Goal: Task Accomplishment & Management: Complete application form

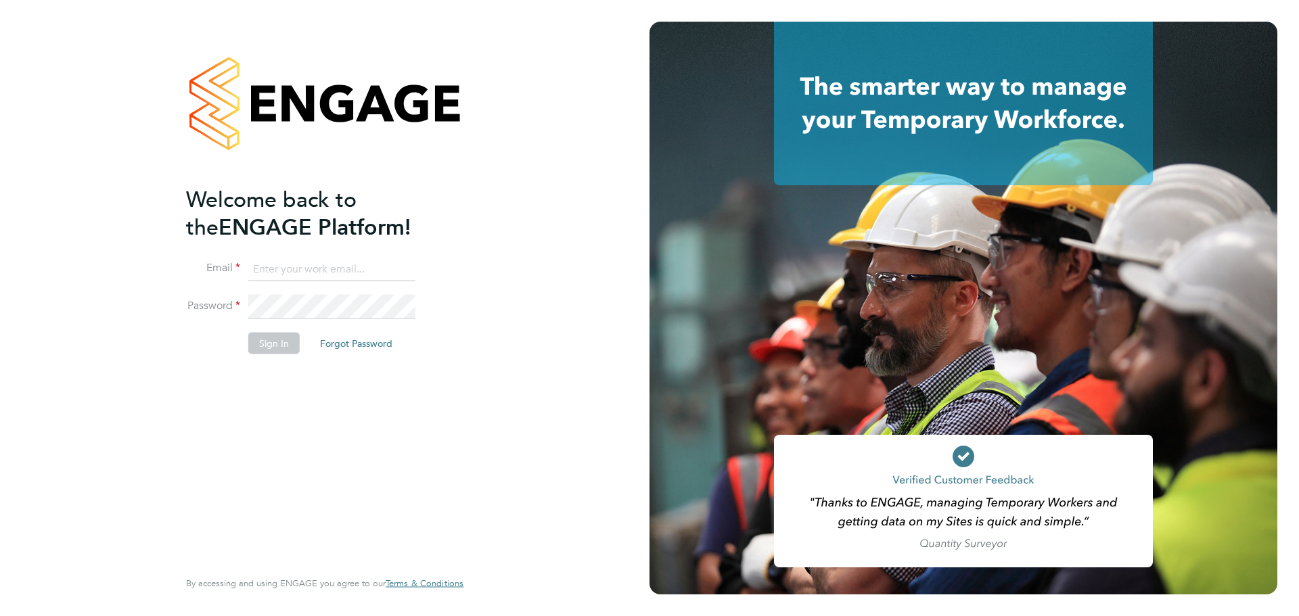
type input "[EMAIL_ADDRESS][DOMAIN_NAME]"
click at [303, 336] on li "Sign In Forgot Password" at bounding box center [318, 349] width 264 height 35
click at [294, 342] on button "Sign In" at bounding box center [273, 343] width 51 height 22
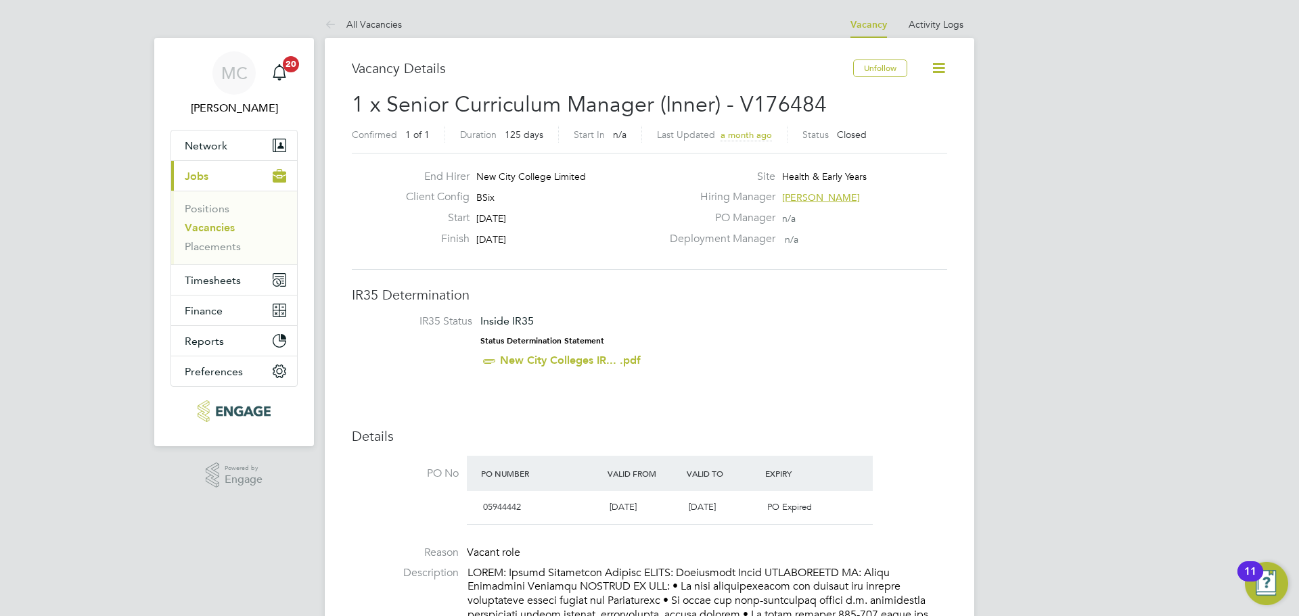
click at [214, 229] on link "Vacancies" at bounding box center [210, 227] width 50 height 13
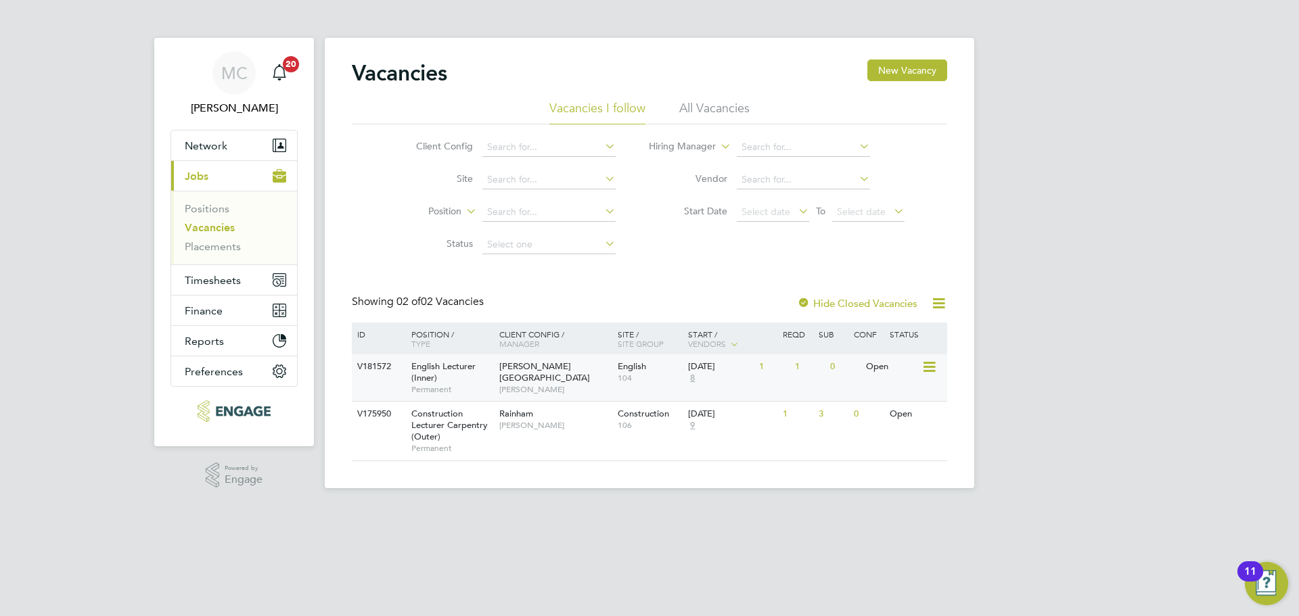
click at [490, 378] on div "English Lecturer (Inner) Permanent" at bounding box center [448, 377] width 95 height 47
click at [532, 389] on div "Hackney Campus Fiona Matthews" at bounding box center [555, 377] width 118 height 47
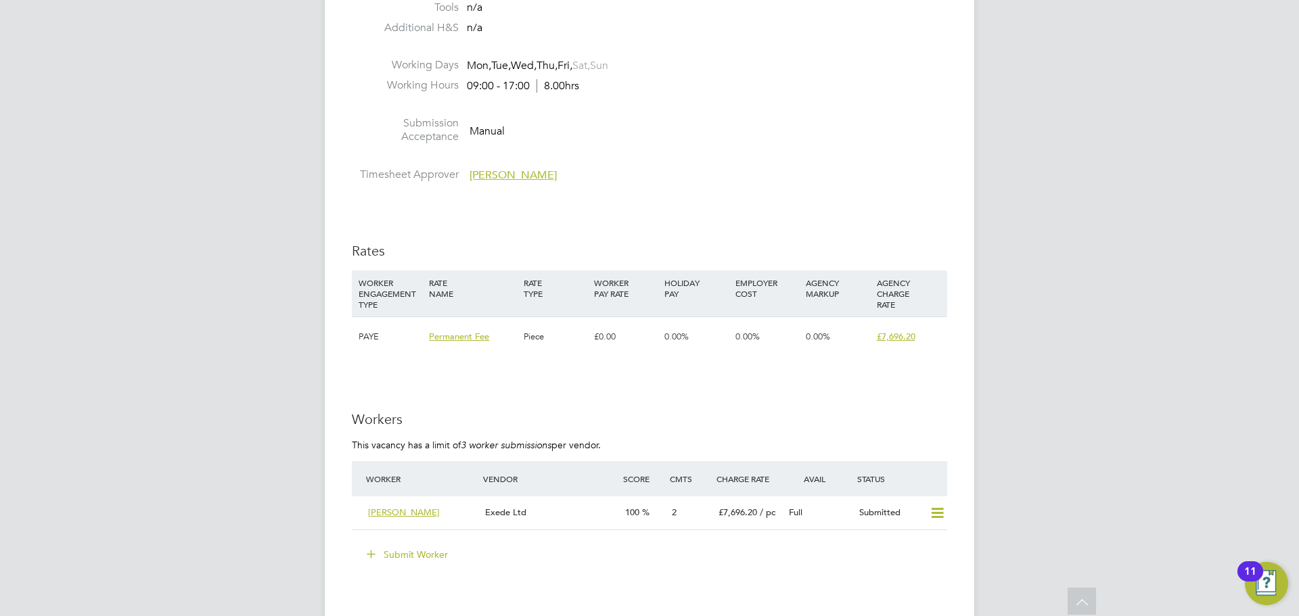
scroll to position [1758, 0]
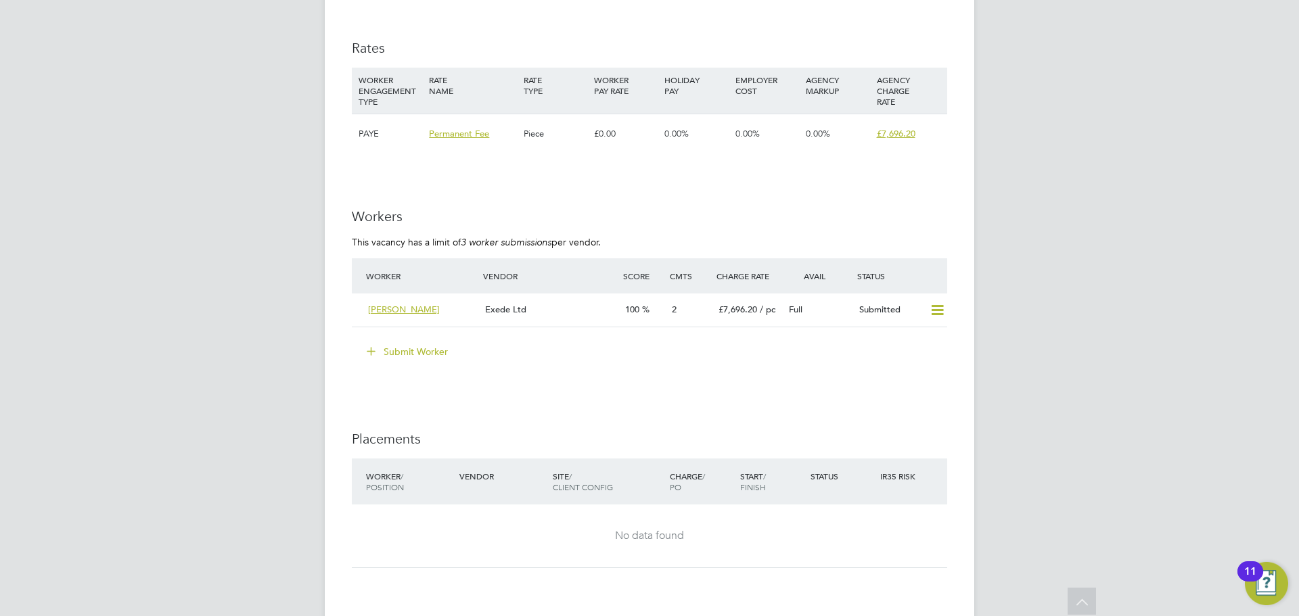
click at [427, 347] on button "Submit Worker" at bounding box center [407, 352] width 101 height 22
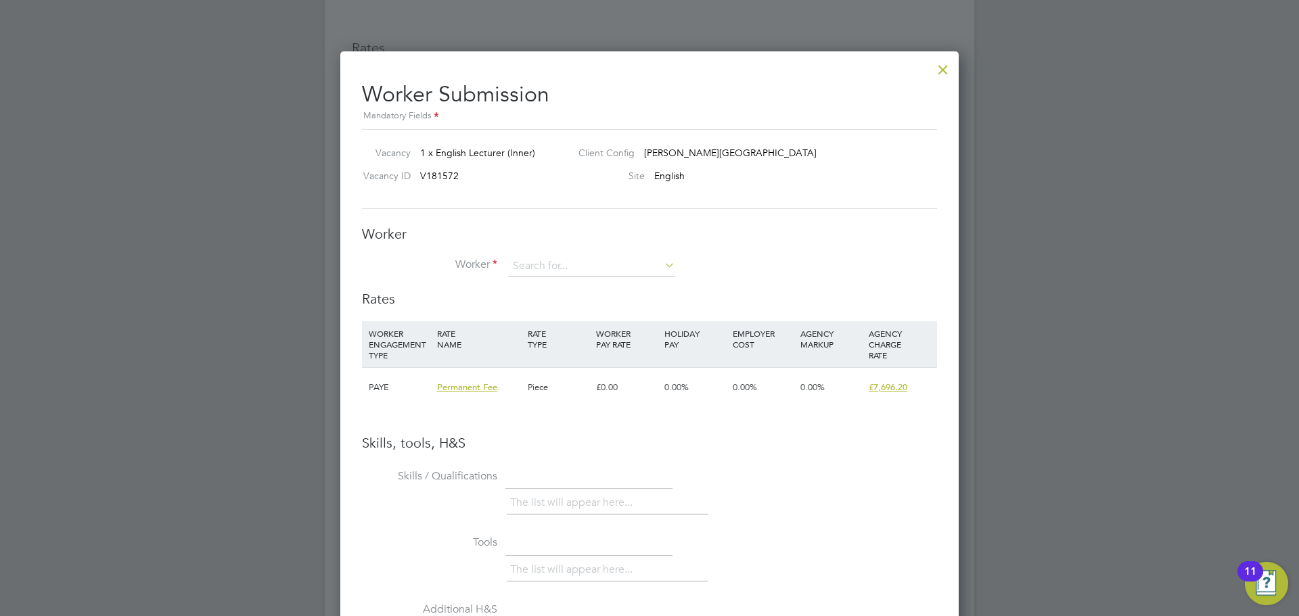
click at [944, 66] on div at bounding box center [943, 66] width 24 height 24
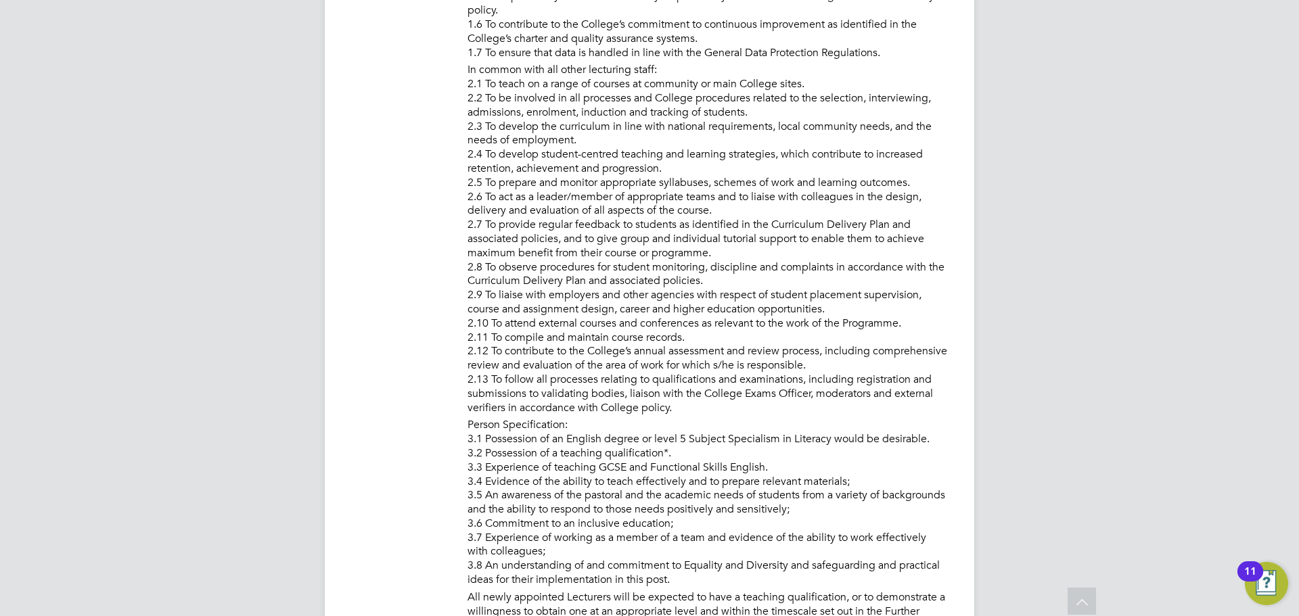
drag, startPoint x: 165, startPoint y: -3, endPoint x: 172, endPoint y: -8, distance: 9.2
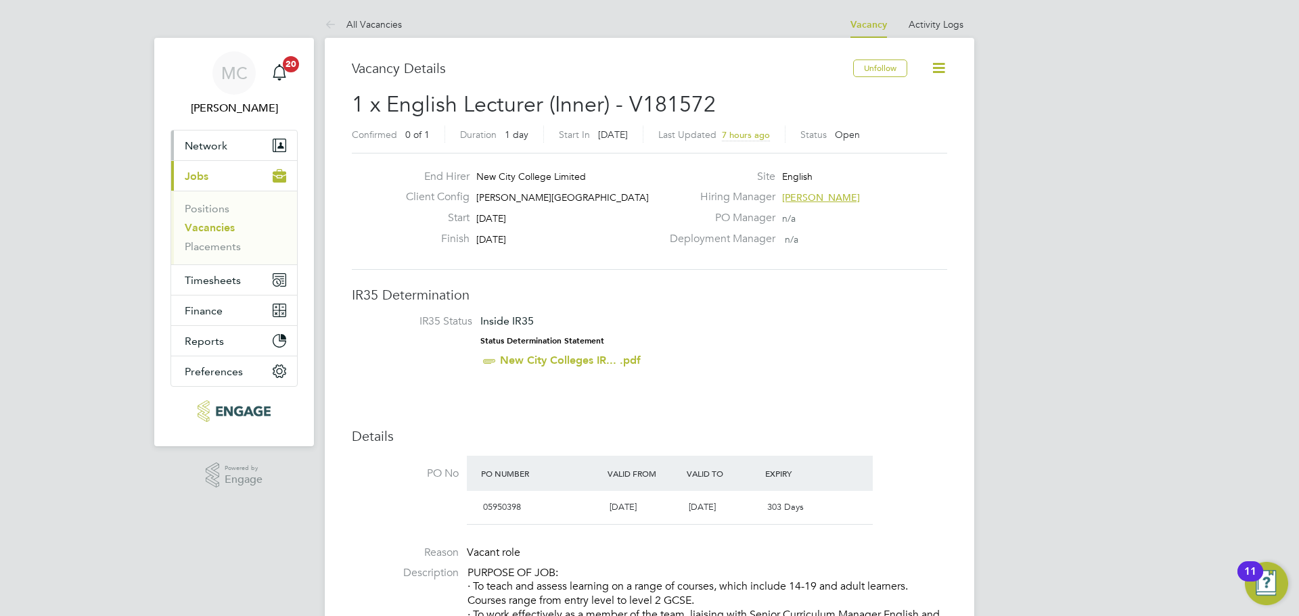
click at [211, 150] on span "Network" at bounding box center [206, 145] width 43 height 13
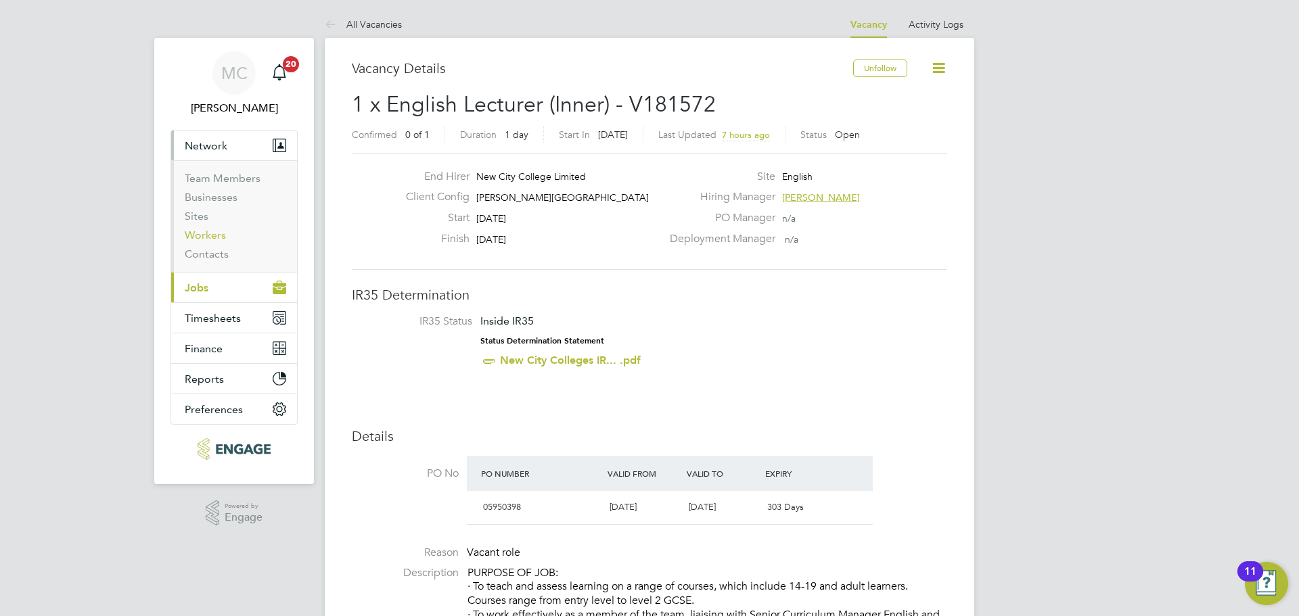
click at [205, 235] on link "Workers" at bounding box center [205, 235] width 41 height 13
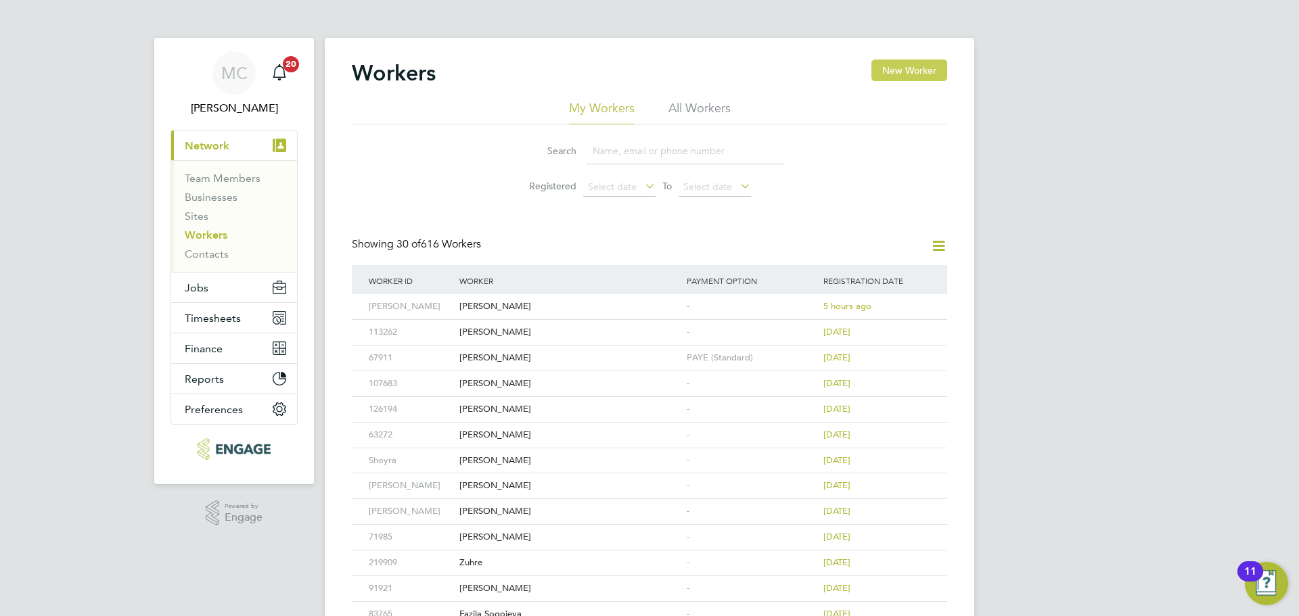
click at [930, 79] on button "New Worker" at bounding box center [909, 71] width 76 height 22
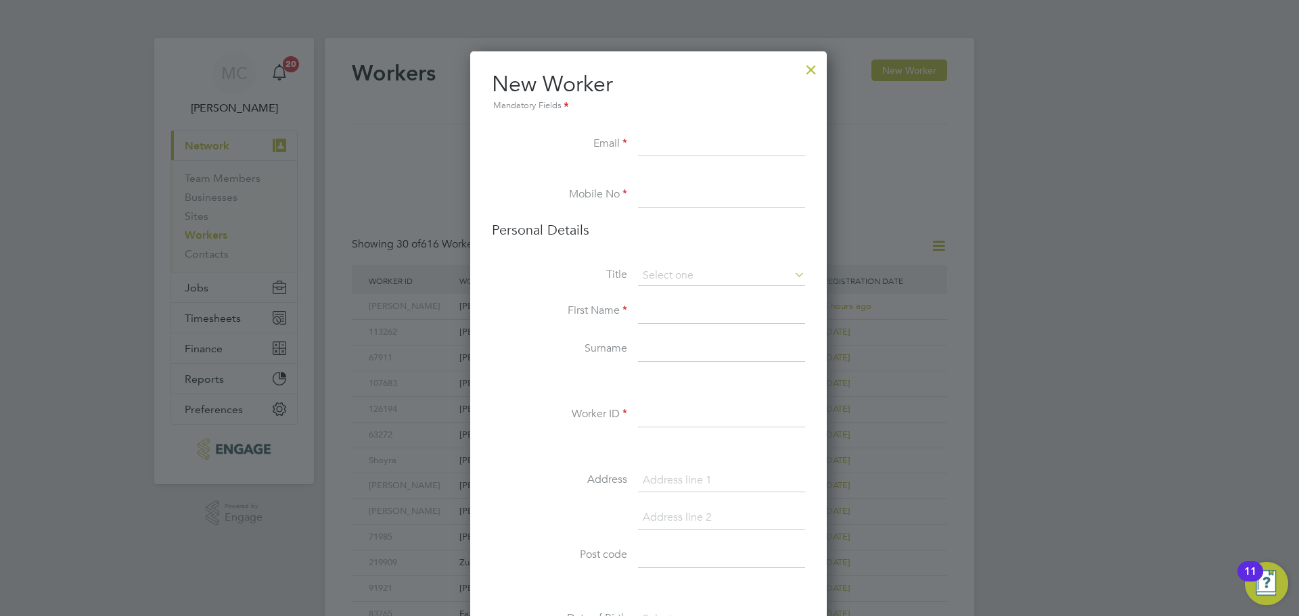
paste input "kseniia.delehei@gmail.com"
type input "kseniia.delehei@gmail.com"
click at [661, 193] on input at bounding box center [721, 195] width 167 height 24
paste input "+44 7737796737"
type input "+44 7737796737"
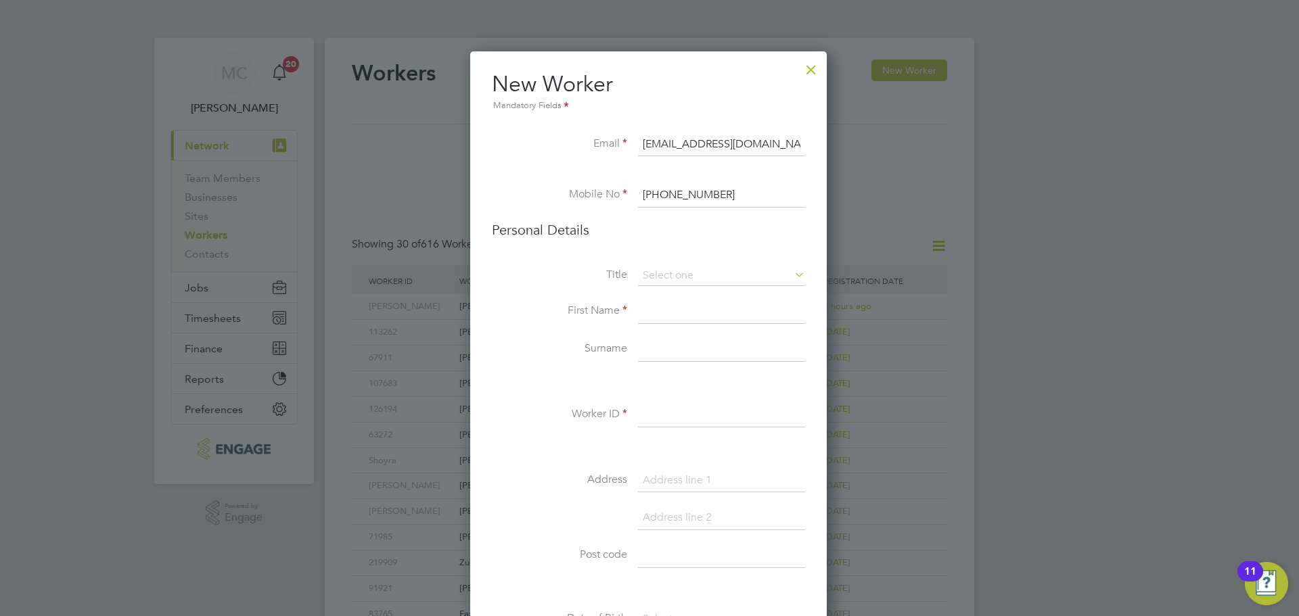
click at [690, 312] on input at bounding box center [721, 312] width 167 height 24
paste input "Kseniia"
type input "Kseniia"
click at [669, 349] on input at bounding box center [721, 349] width 167 height 24
paste input "Delehei"
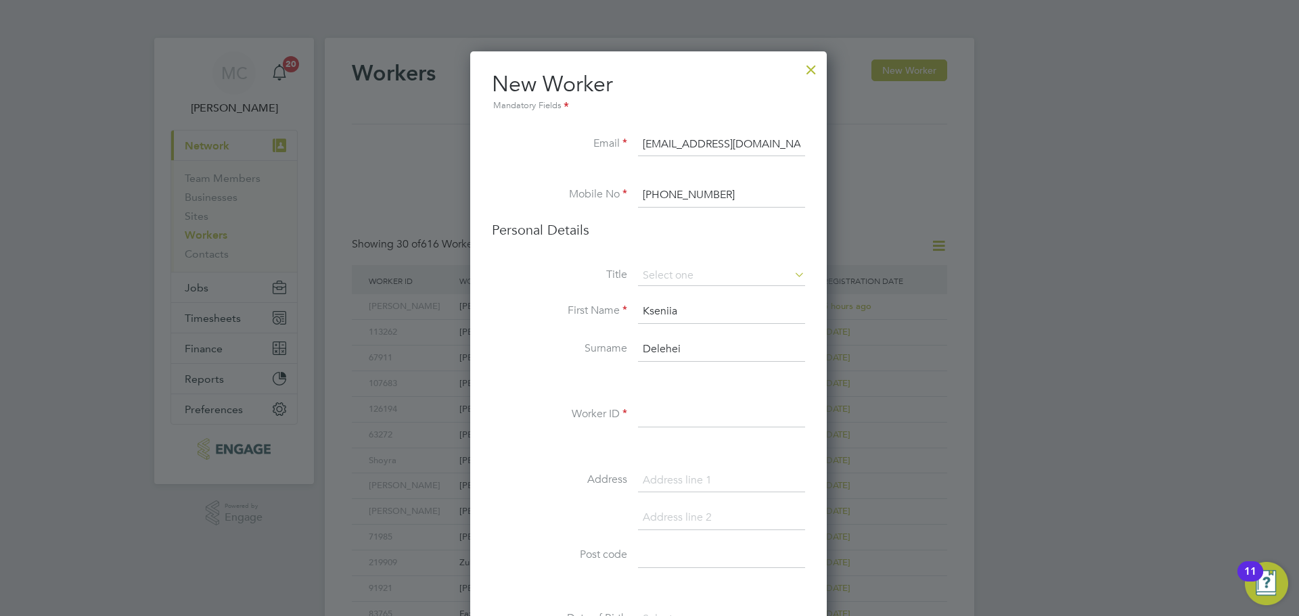
type input "Delehei"
click at [647, 421] on input at bounding box center [721, 415] width 167 height 24
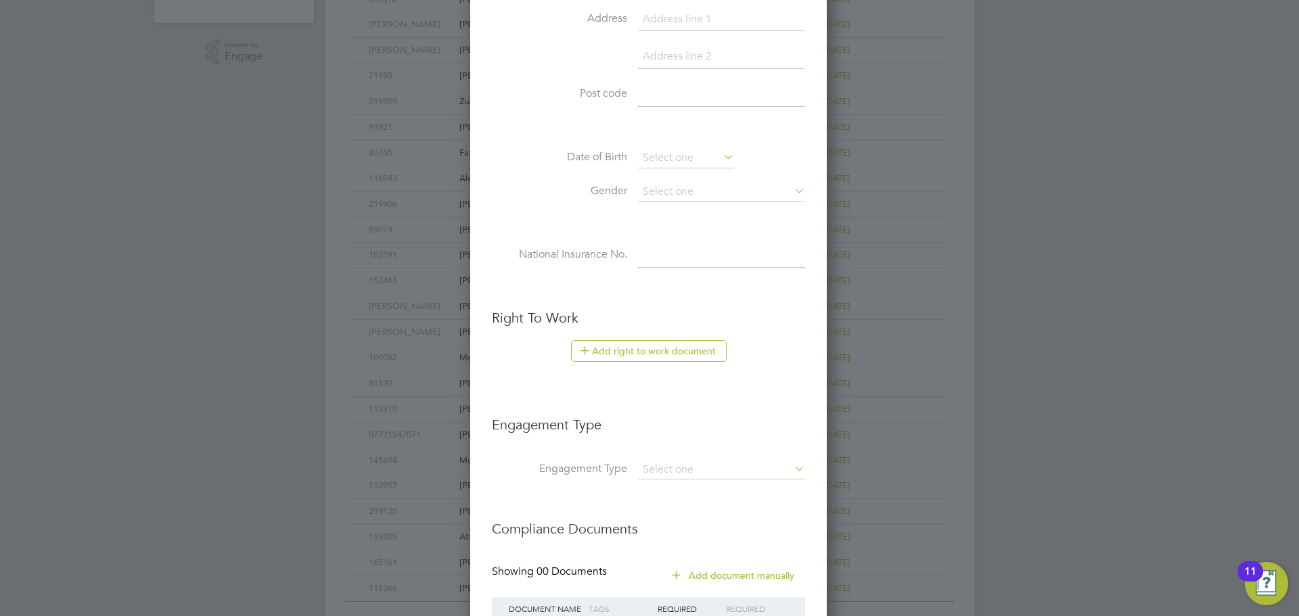
scroll to position [578, 0]
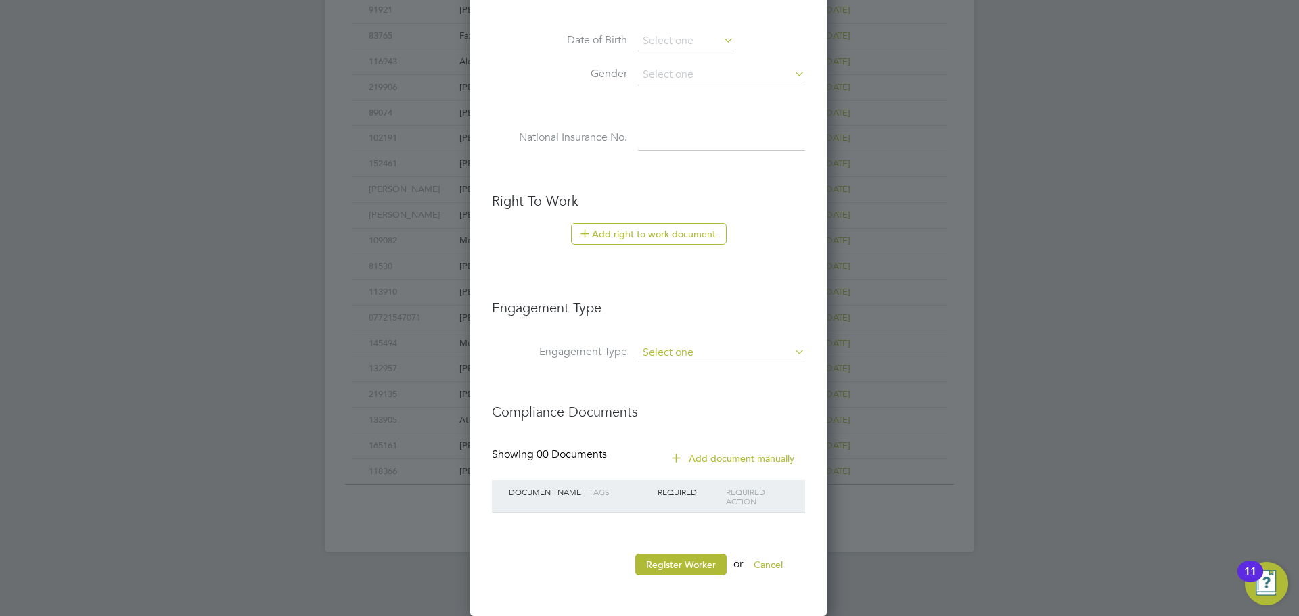
type input "Kseniia"
click at [675, 354] on input at bounding box center [721, 353] width 167 height 19
click at [675, 349] on input at bounding box center [721, 353] width 167 height 19
drag, startPoint x: 558, startPoint y: 560, endPoint x: 572, endPoint y: 559, distance: 14.3
click at [561, 559] on li "Register Worker or Cancel" at bounding box center [648, 571] width 313 height 35
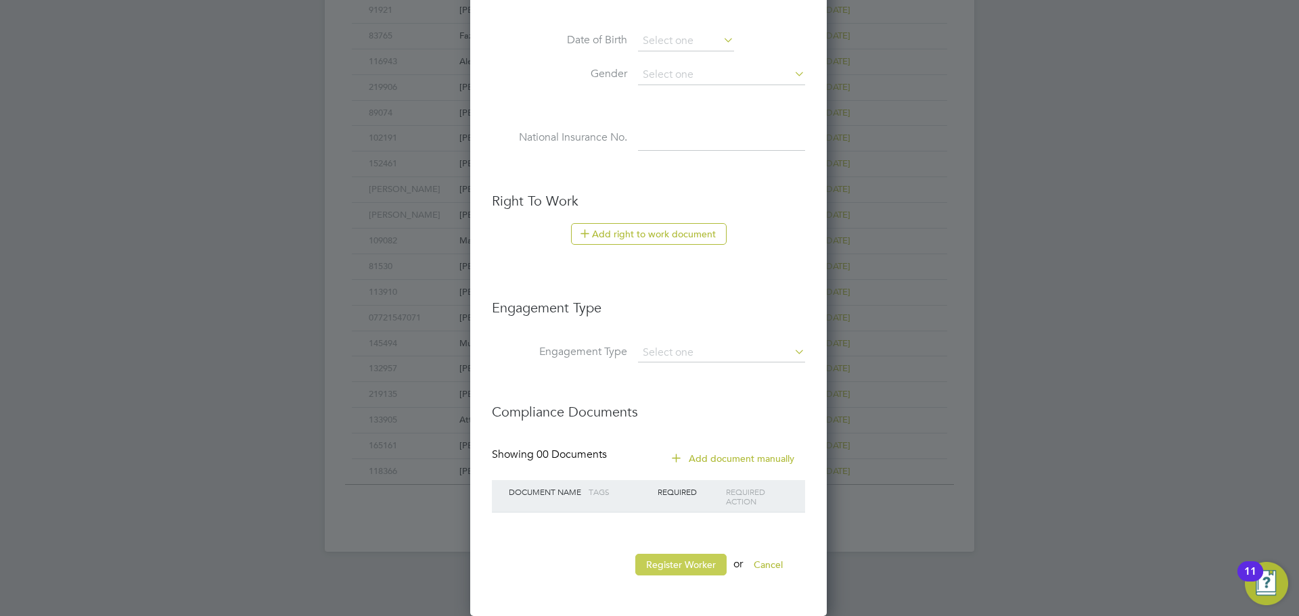
click at [681, 559] on button "Register Worker" at bounding box center [680, 565] width 91 height 22
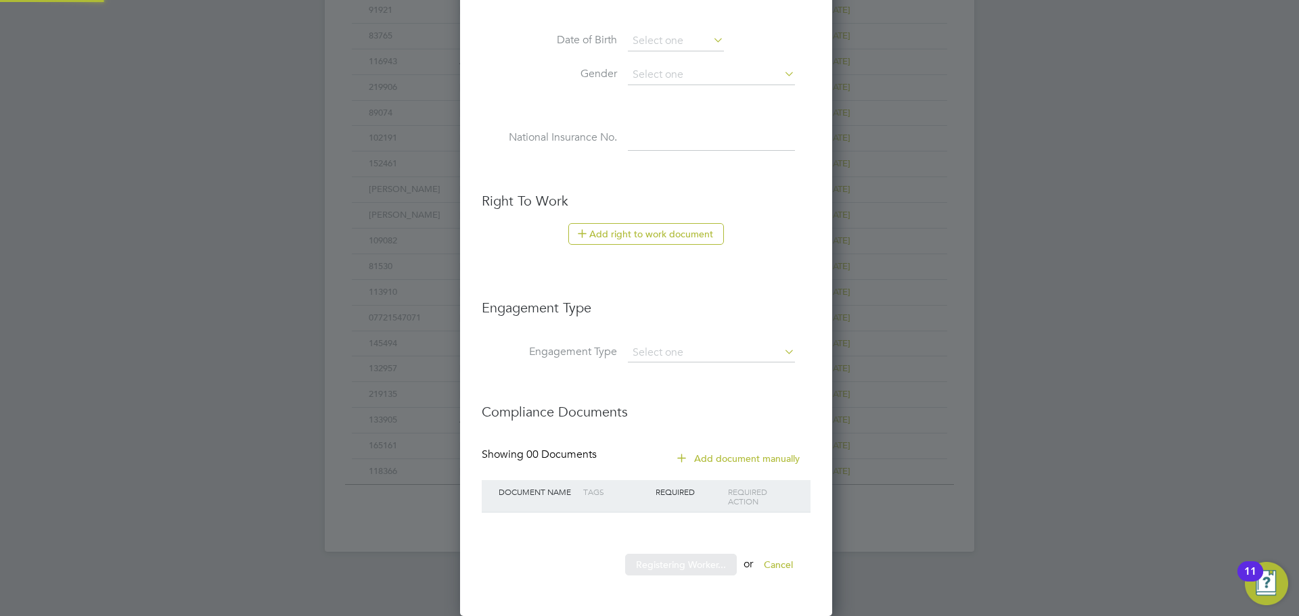
scroll to position [0, 0]
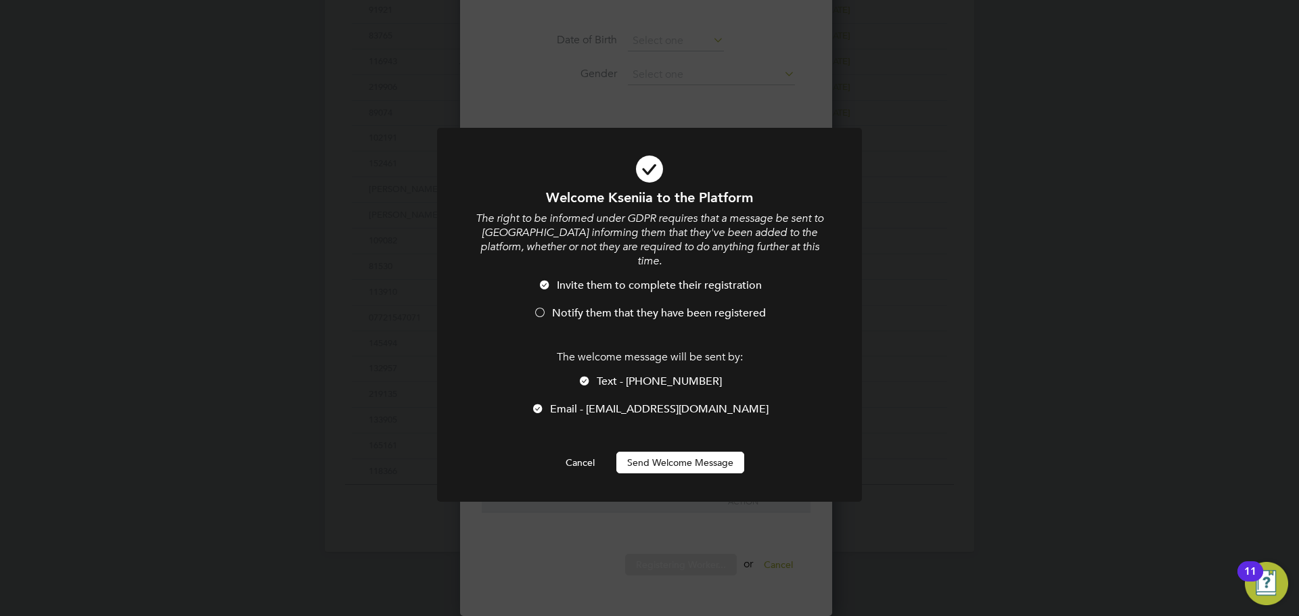
click at [592, 306] on span "Notify them that they have been registered" at bounding box center [659, 313] width 214 height 14
click at [648, 452] on button "Send Welcome Message" at bounding box center [680, 463] width 128 height 22
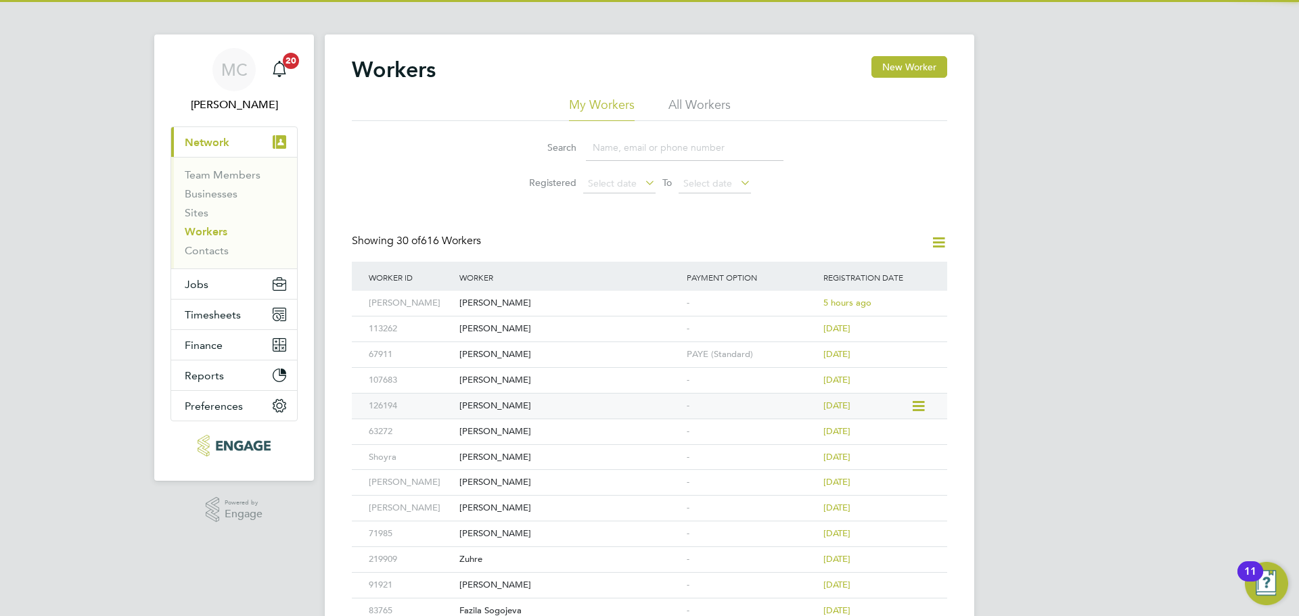
scroll to position [0, 0]
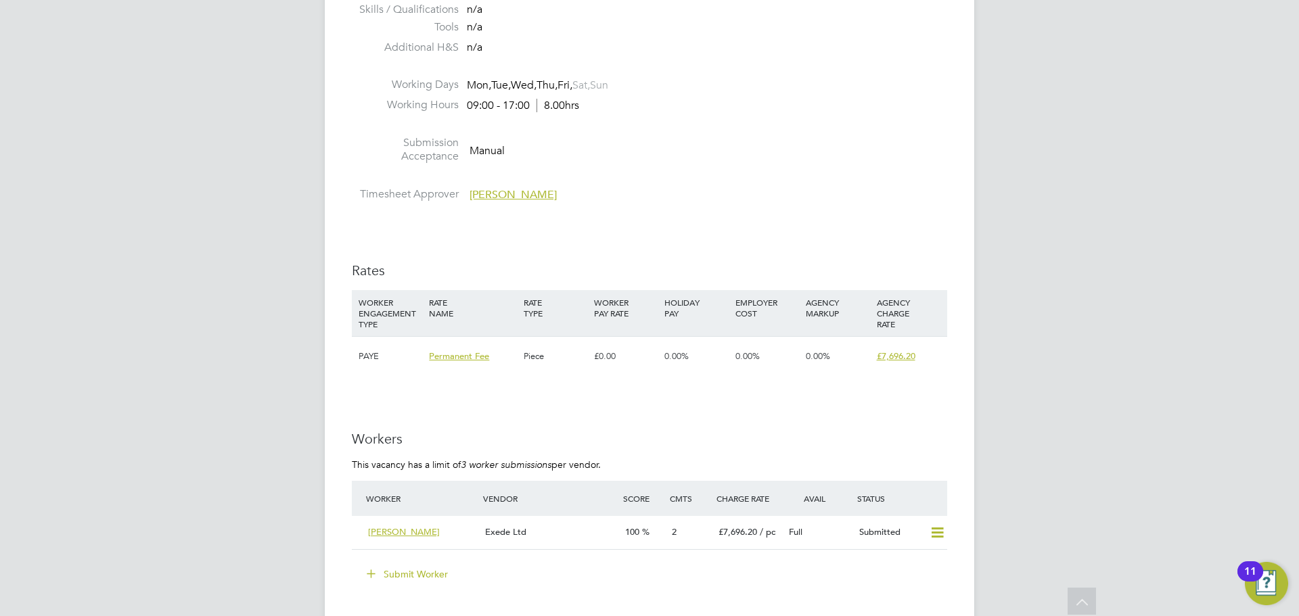
scroll to position [1691, 0]
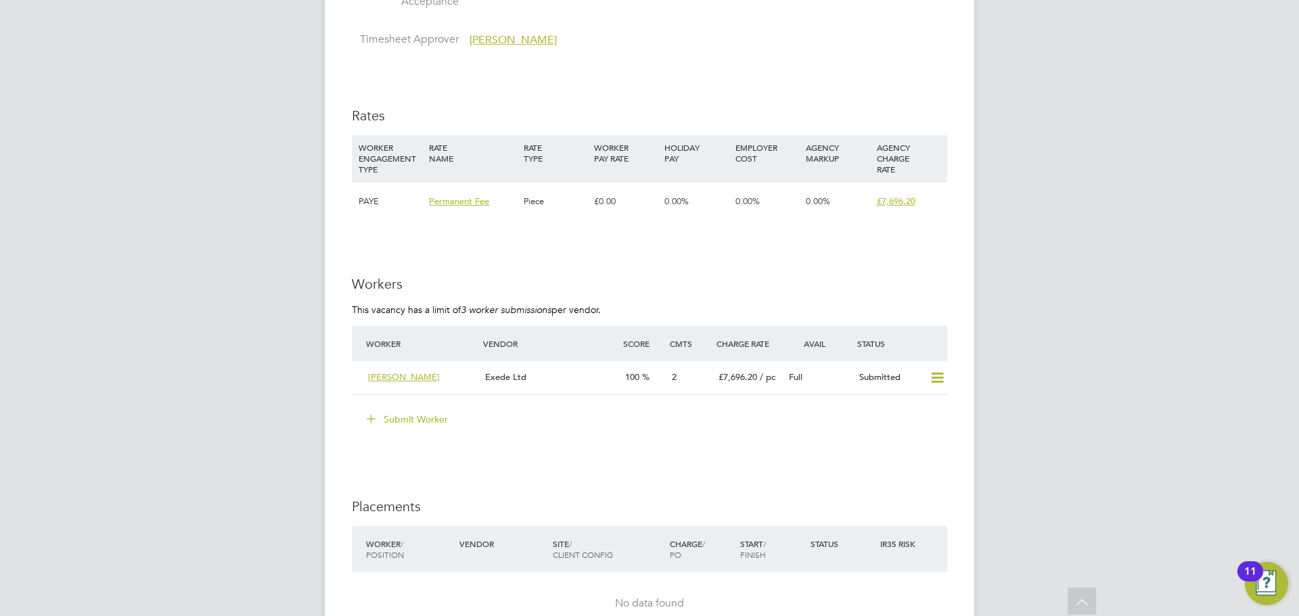
click at [415, 421] on button "Submit Worker" at bounding box center [407, 420] width 101 height 22
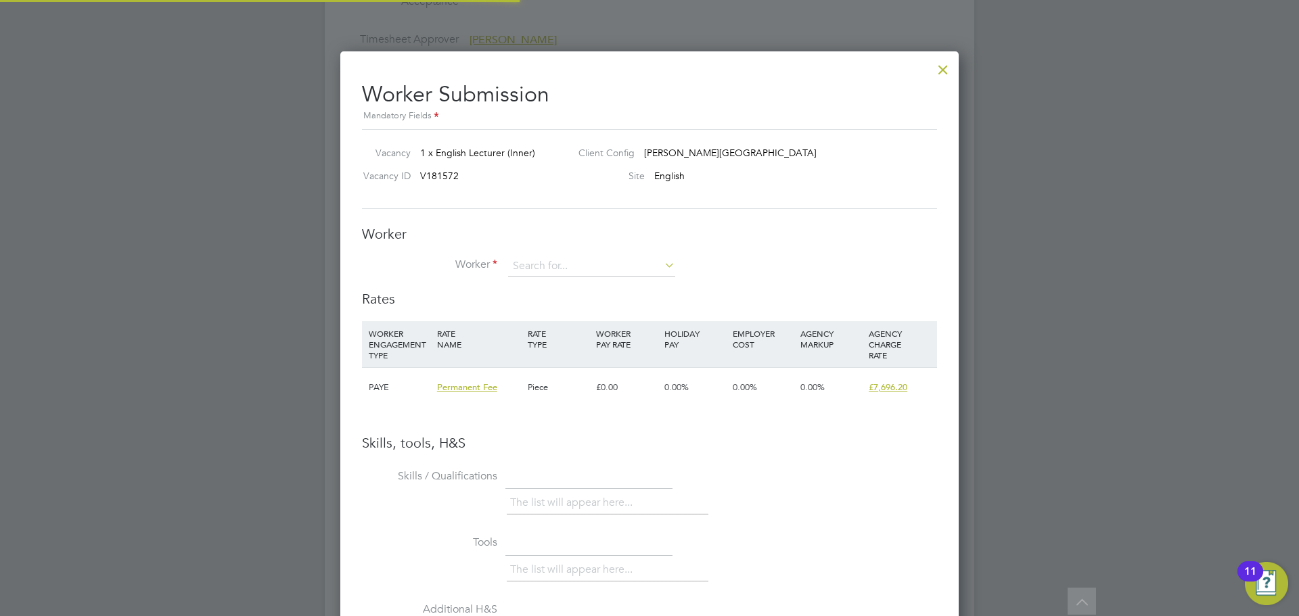
scroll to position [855, 619]
click at [555, 262] on input at bounding box center [591, 266] width 167 height 20
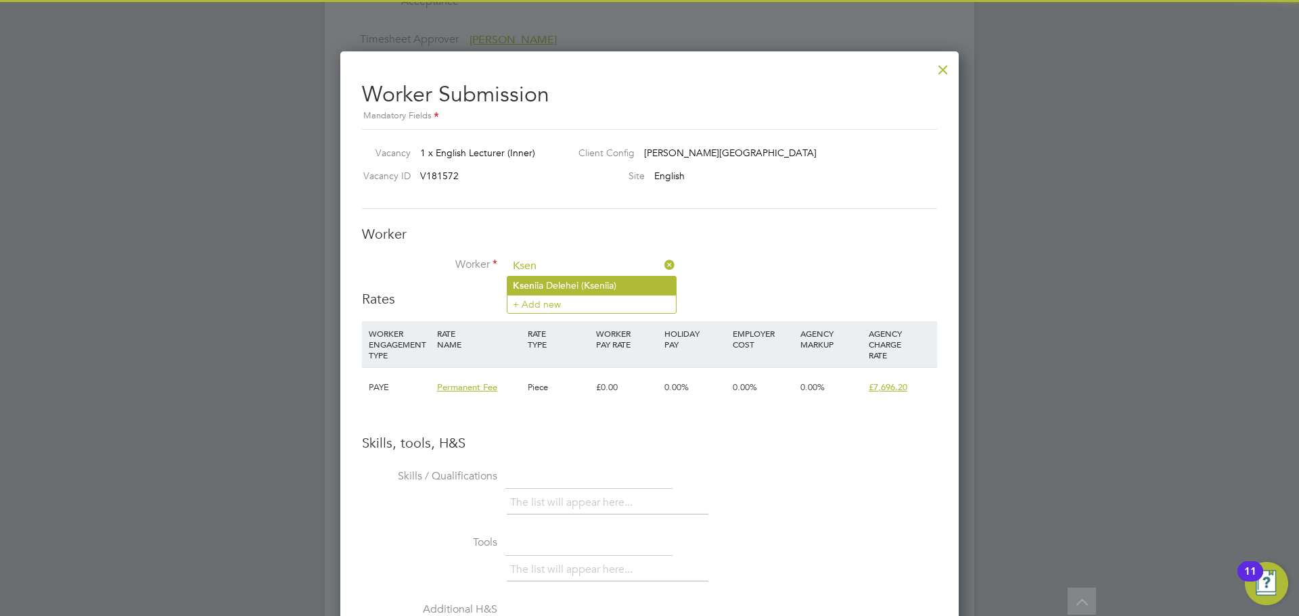
click at [574, 283] on li "Ksen iia Delehei (Kseniia)" at bounding box center [591, 286] width 168 height 18
type input "Kseniia Delehei (Kseniia)"
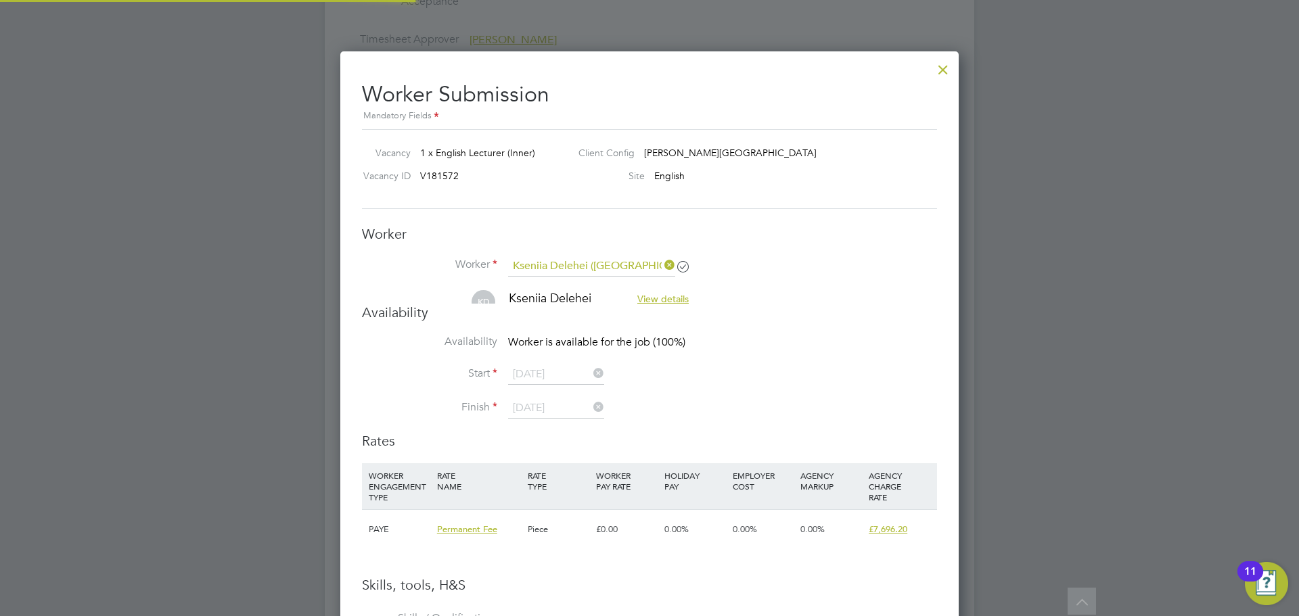
scroll to position [1134, 619]
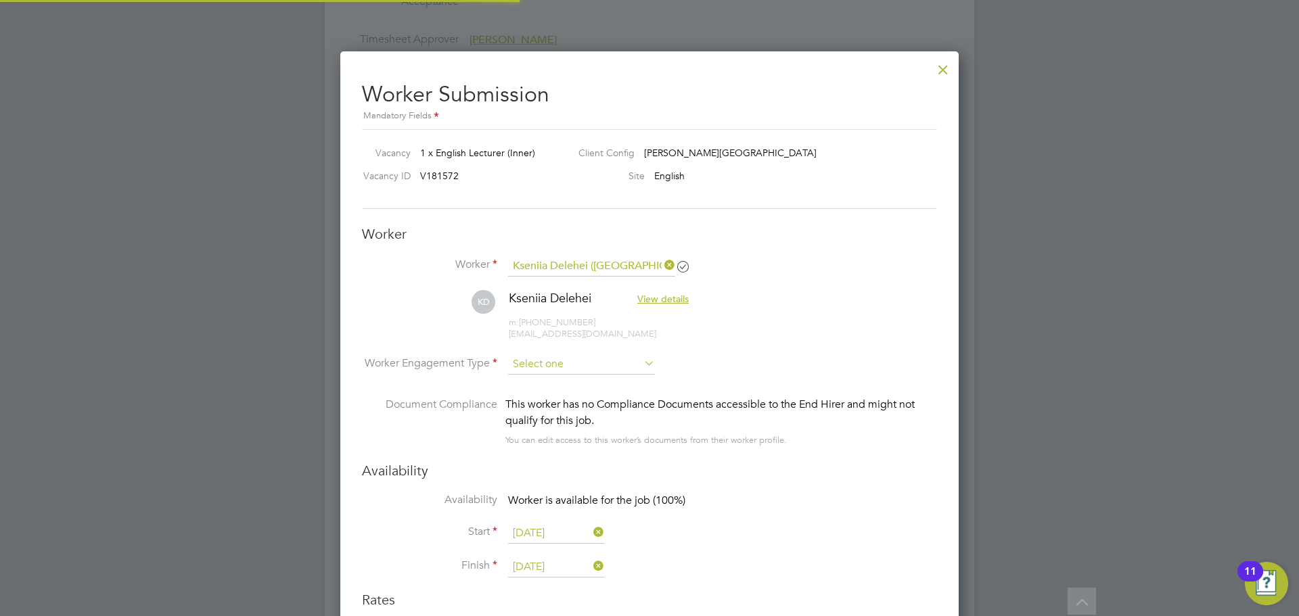
click at [578, 364] on input at bounding box center [581, 364] width 147 height 20
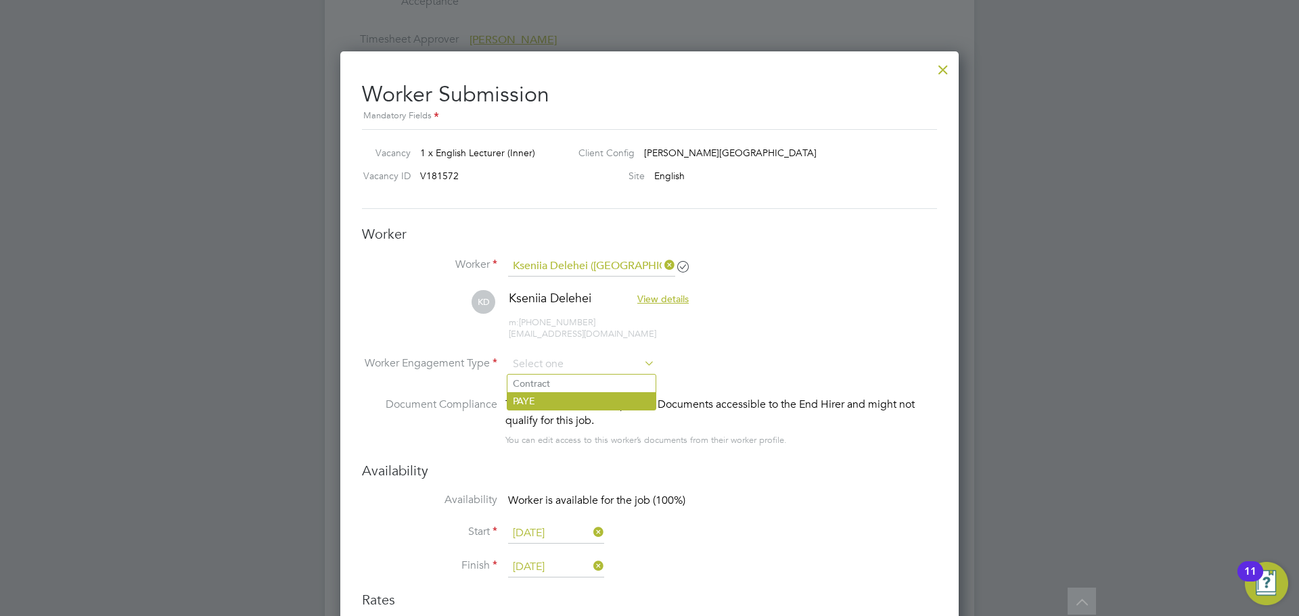
click at [547, 406] on li "PAYE" at bounding box center [581, 401] width 148 height 18
type input "PAYE"
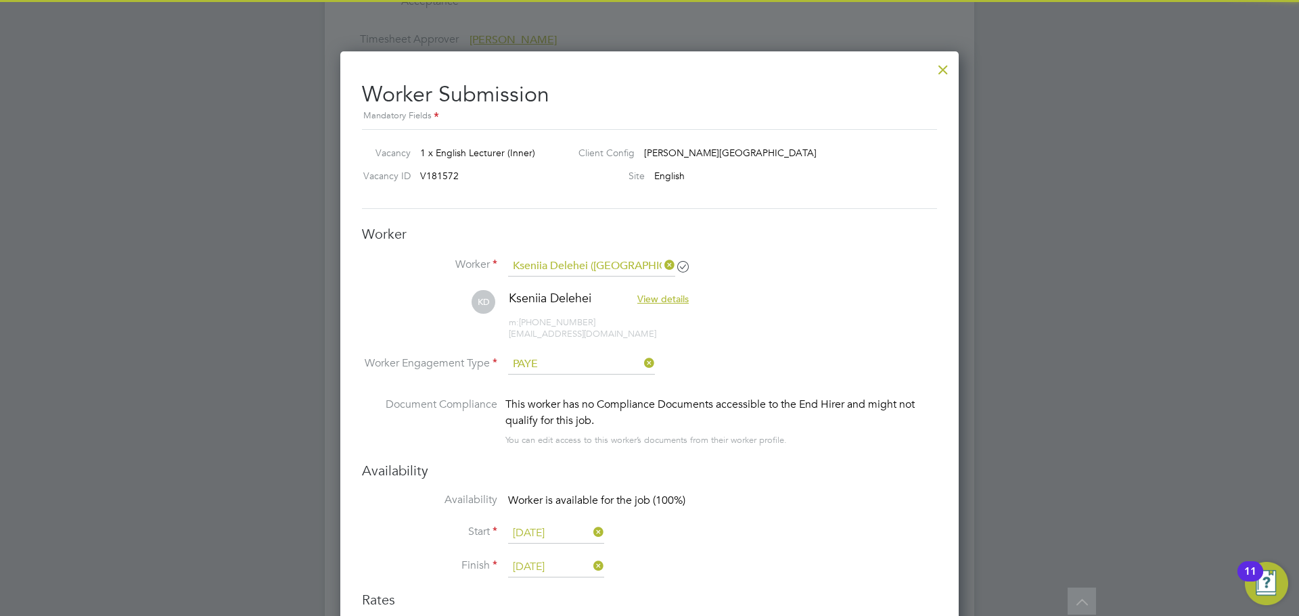
click at [734, 344] on li "KD Kseniia Delehei View details m: +44 7737796737 kseniia.delehei@gmail.com" at bounding box center [649, 322] width 575 height 64
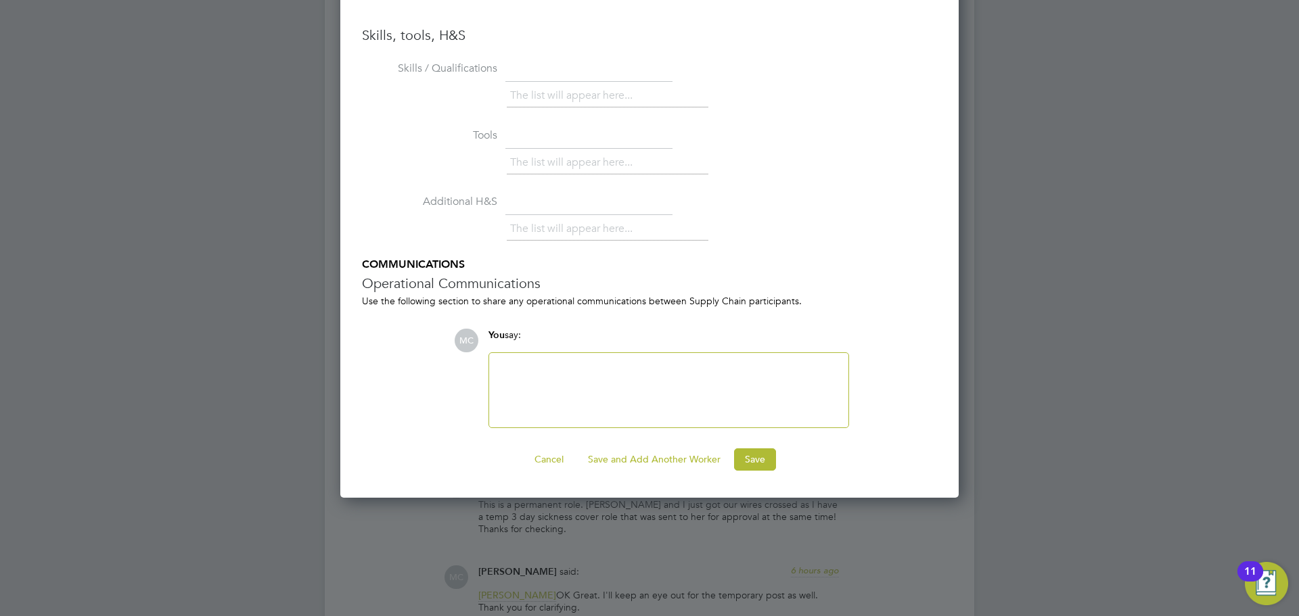
click at [654, 400] on div at bounding box center [668, 390] width 343 height 58
paste div
drag, startPoint x: 559, startPoint y: 370, endPoint x: 315, endPoint y: 340, distance: 245.3
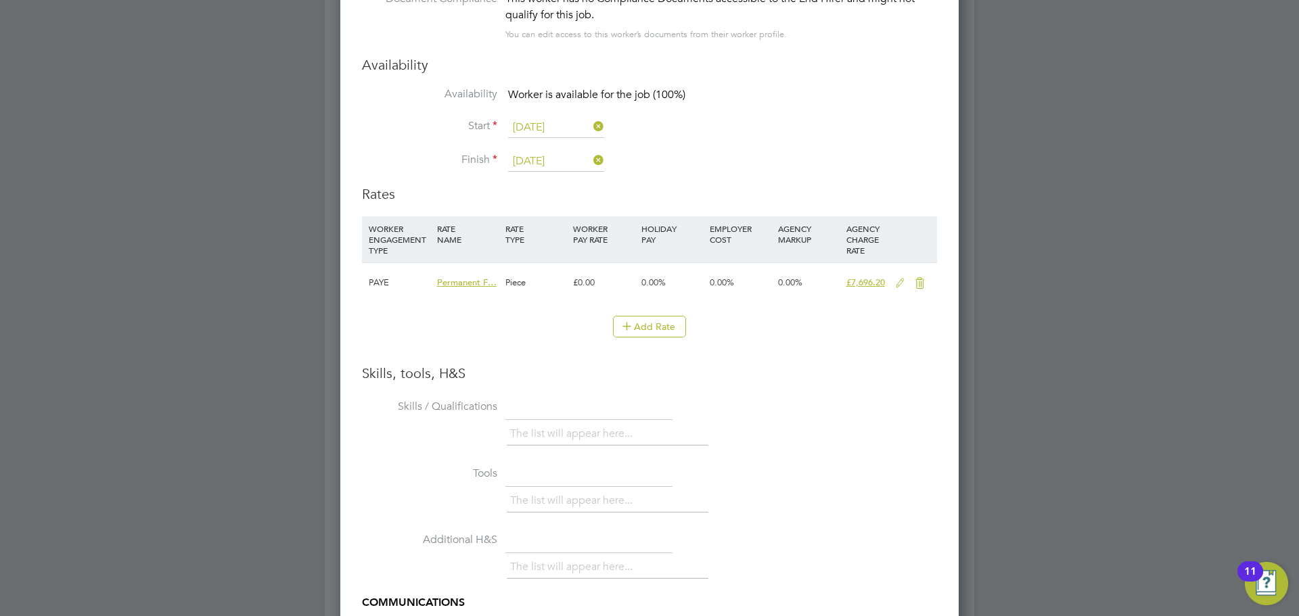
scroll to position [2300, 0]
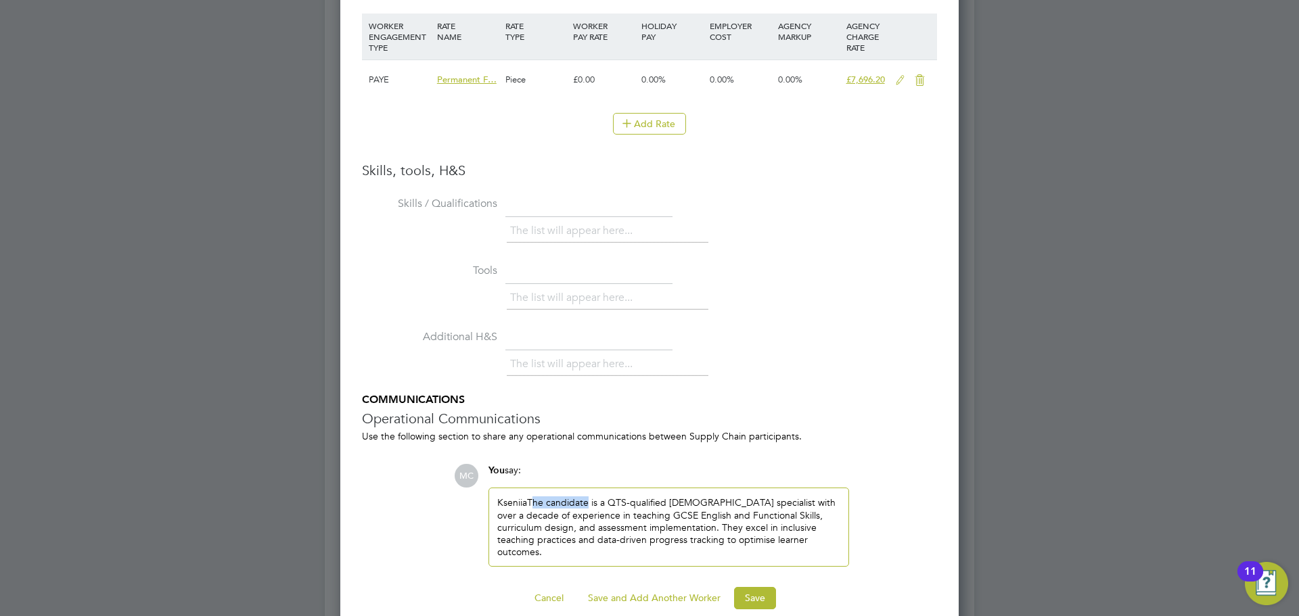
drag, startPoint x: 588, startPoint y: 504, endPoint x: 533, endPoint y: 503, distance: 55.5
click at [533, 503] on div "Kseniia The candidate is a QTS-qualified English specialist with over a decade …" at bounding box center [668, 527] width 343 height 62
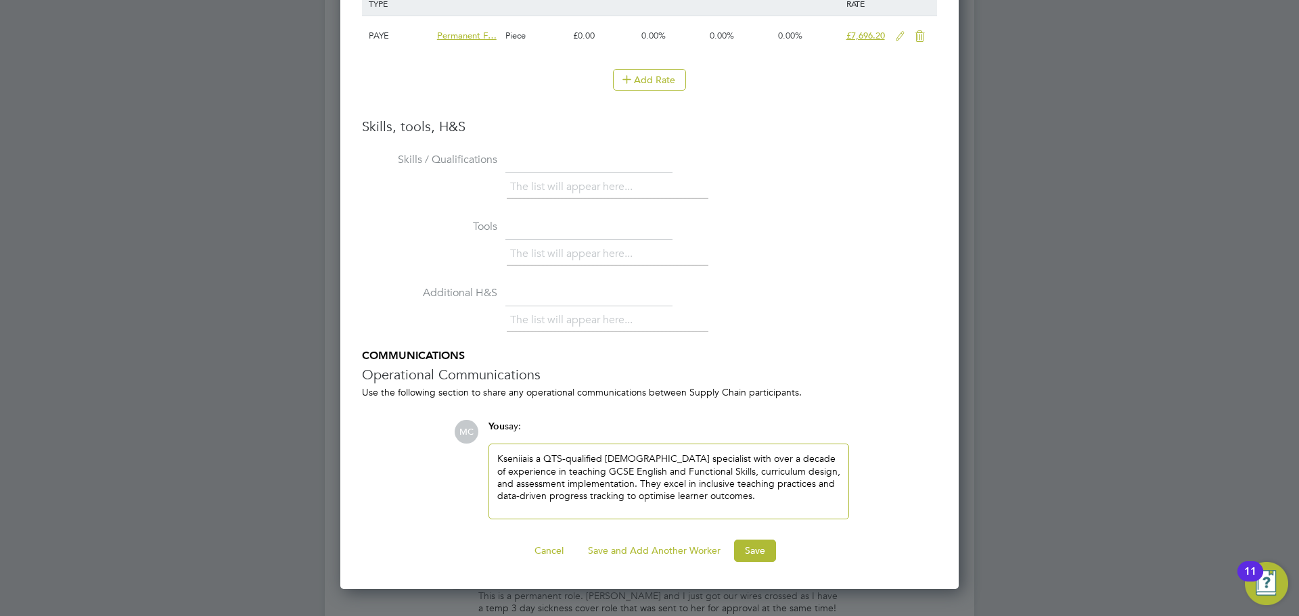
scroll to position [2367, 0]
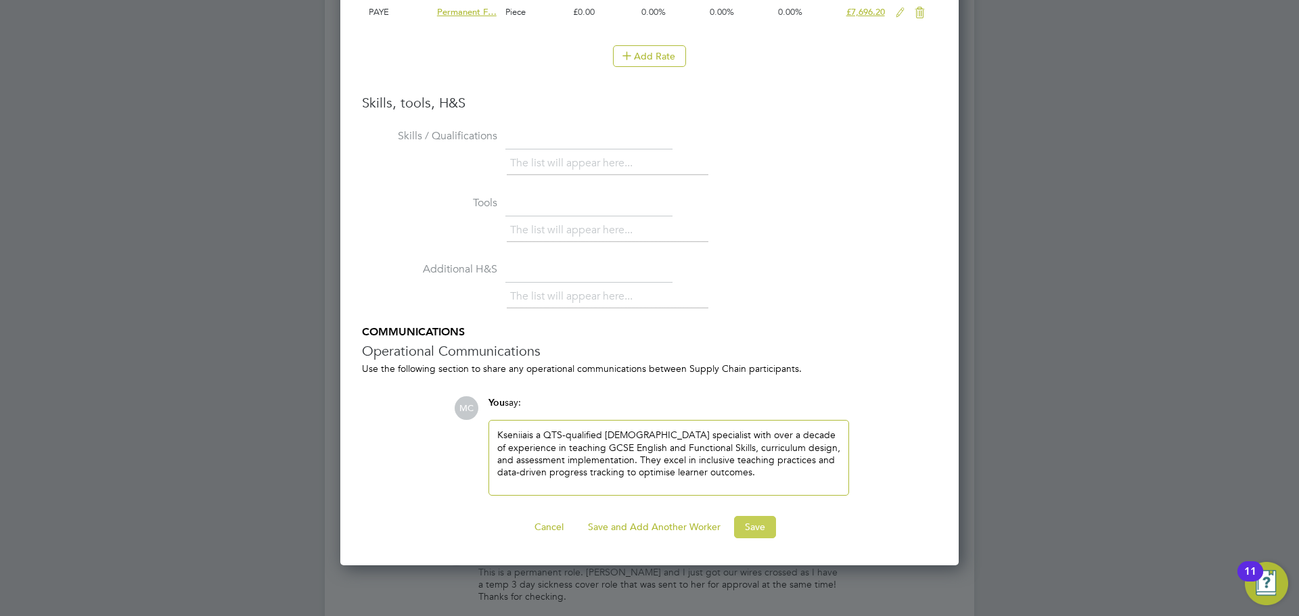
click at [755, 526] on button "Save" at bounding box center [755, 527] width 42 height 22
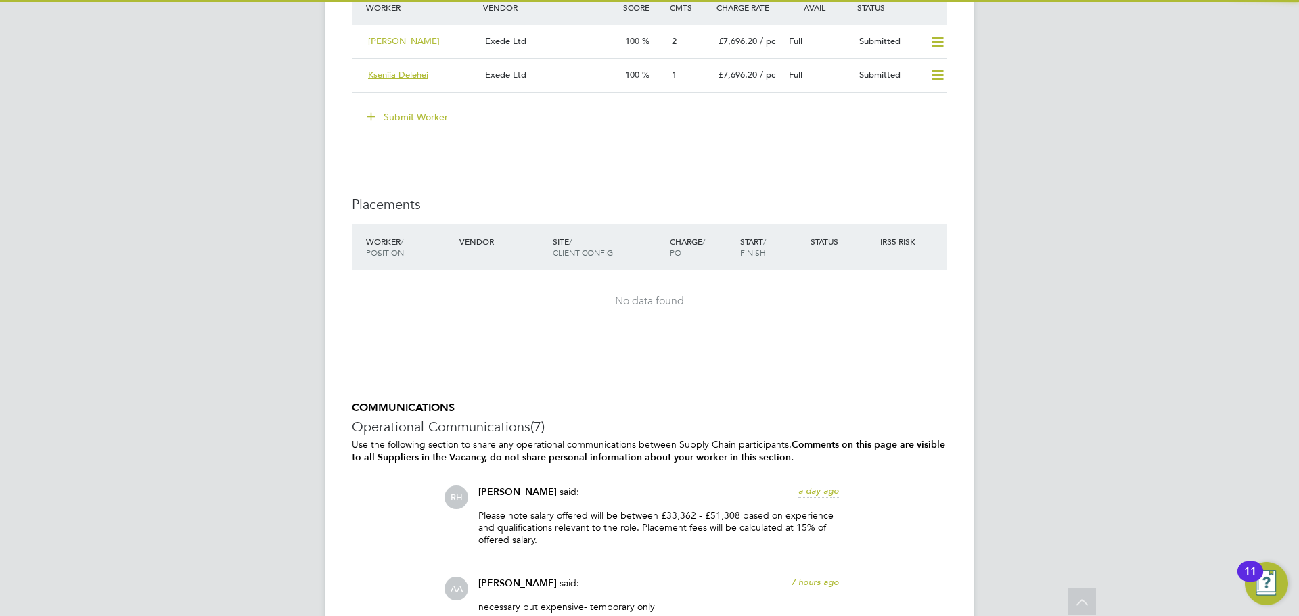
scroll to position [2029, 0]
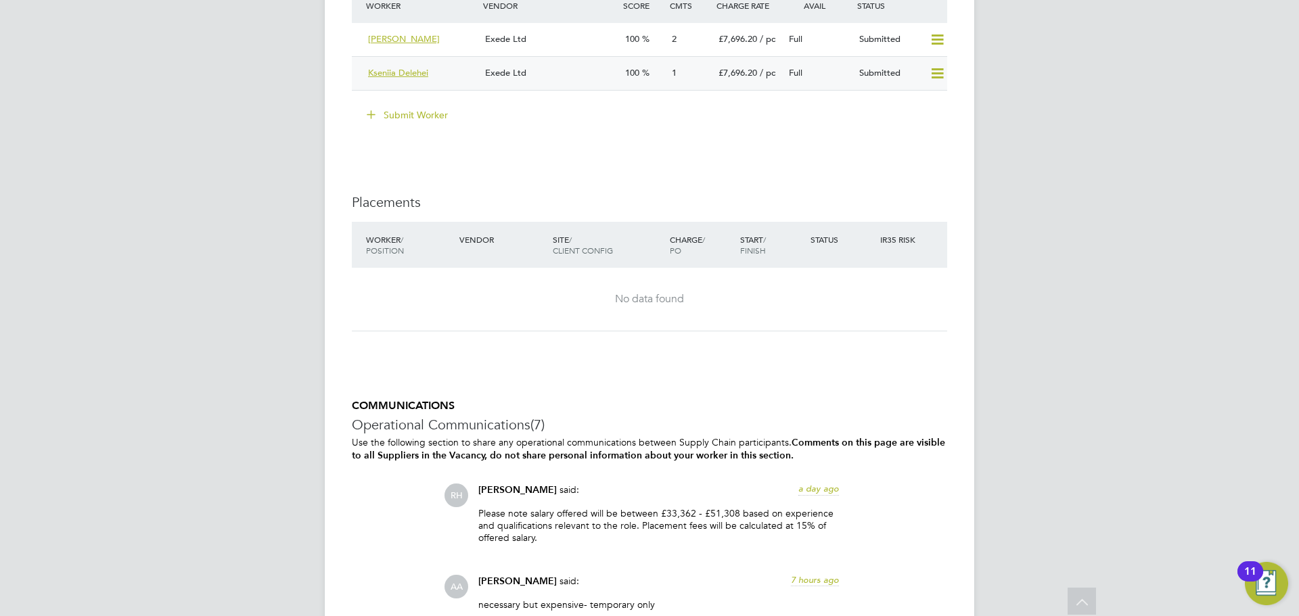
click at [582, 85] on div "Kseniia Delehei Exede Ltd 100 1 £7,696.20 / pc Full Submitted" at bounding box center [649, 73] width 595 height 34
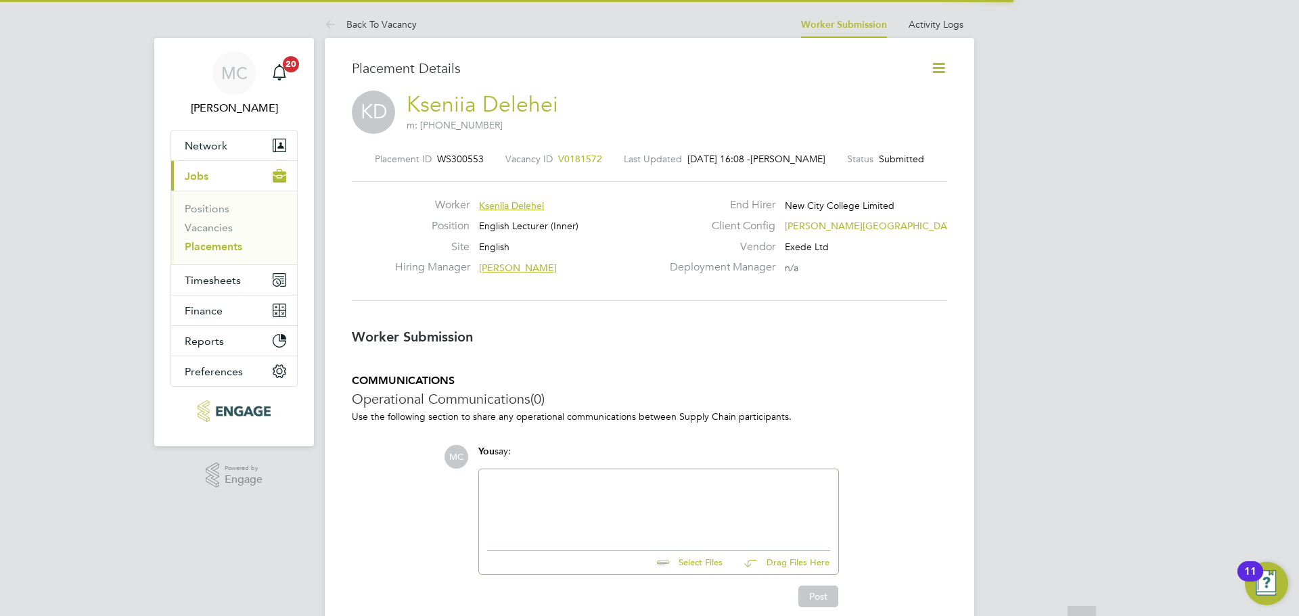
scroll to position [7, 7]
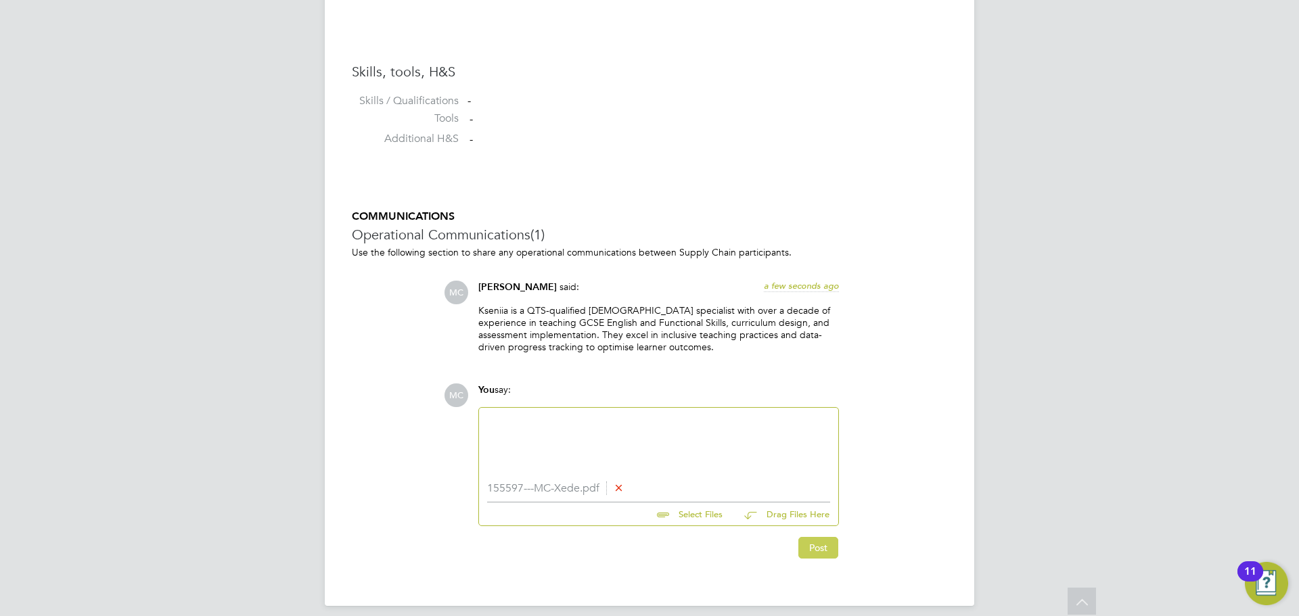
click at [819, 553] on button "Post" at bounding box center [818, 548] width 40 height 22
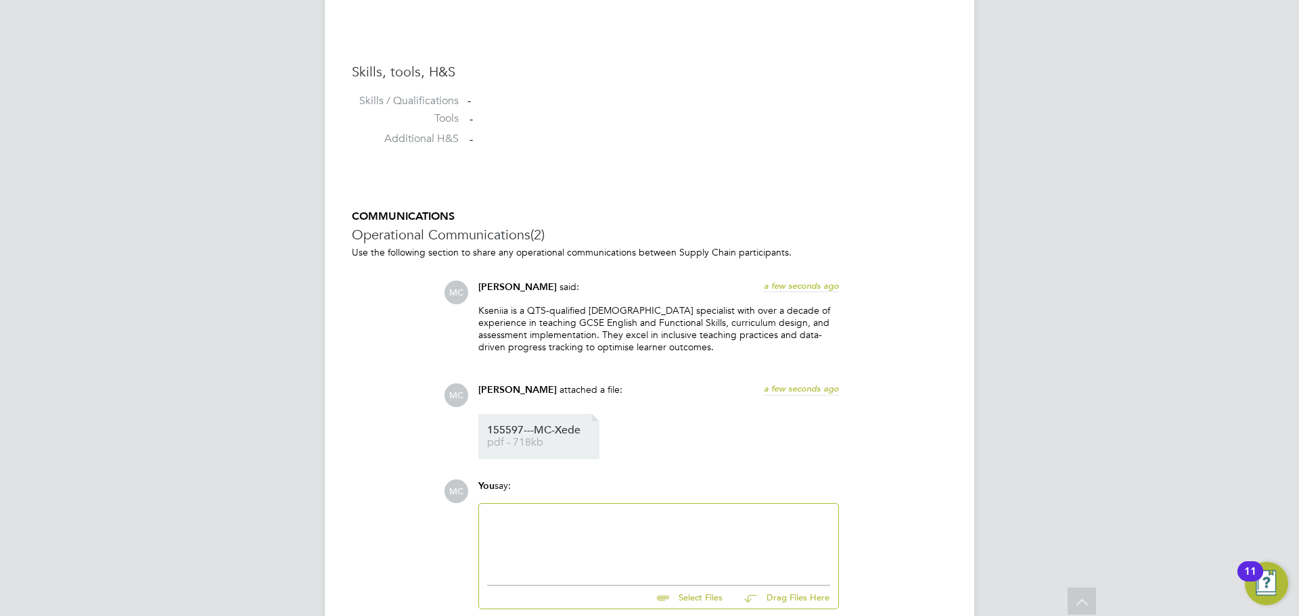
click at [521, 429] on span "155597---MC-Xede" at bounding box center [541, 430] width 108 height 10
